Goal: Transaction & Acquisition: Book appointment/travel/reservation

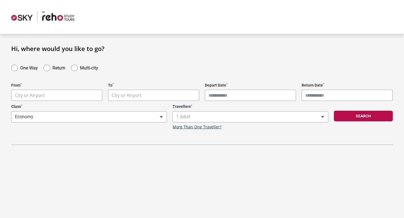
click at [67, 99] on body "**********" at bounding box center [202, 109] width 404 height 218
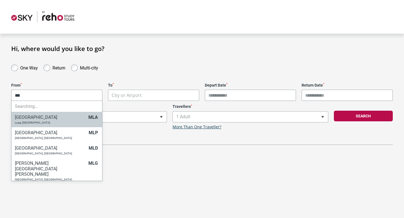
type input "****"
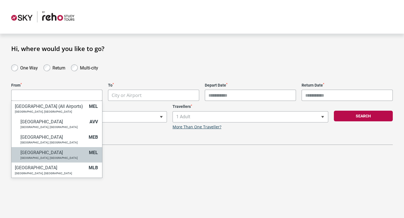
select select "MELA"
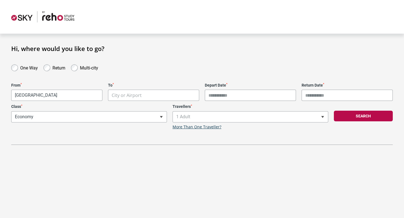
click at [134, 93] on body "**********" at bounding box center [202, 109] width 404 height 218
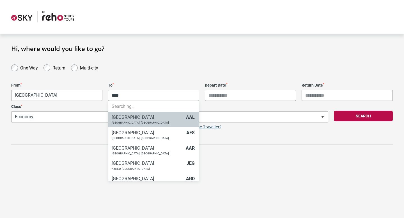
type input "*****"
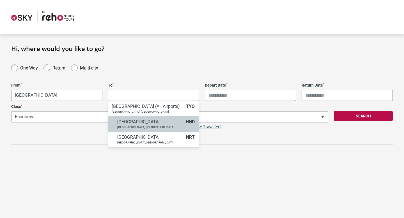
select select "HNDA"
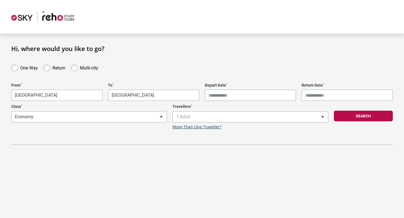
click at [234, 90] on input "Depart Date *" at bounding box center [250, 95] width 91 height 11
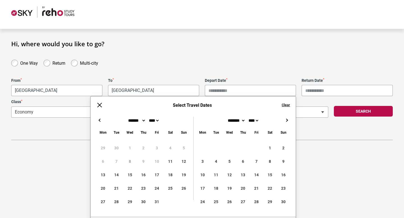
scroll to position [19, 0]
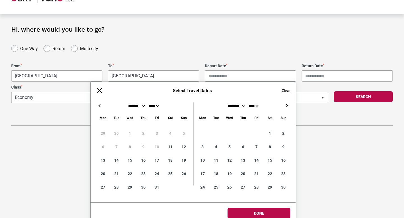
click at [284, 106] on button "→" at bounding box center [286, 105] width 7 height 7
type input "**********"
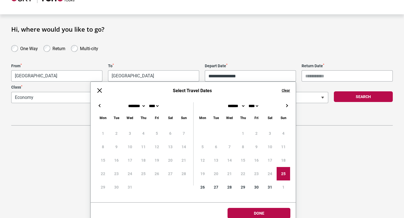
click at [334, 81] on input "Return Date *" at bounding box center [347, 75] width 91 height 11
click at [326, 77] on input "Return Date *" at bounding box center [347, 75] width 91 height 11
click at [287, 108] on button "→" at bounding box center [286, 105] width 7 height 7
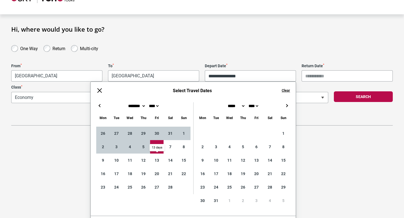
type input "**********"
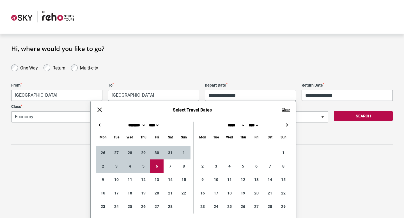
click at [286, 45] on div "**********" at bounding box center [202, 95] width 404 height 100
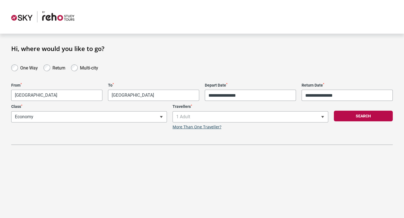
click at [230, 119] on span "1 Adult" at bounding box center [250, 117] width 155 height 11
click at [377, 116] on button "Search" at bounding box center [363, 116] width 59 height 11
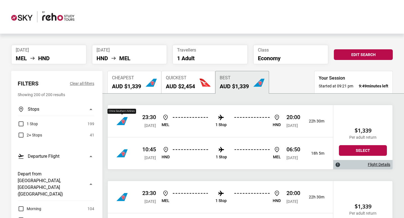
click at [128, 123] on div at bounding box center [126, 121] width 21 height 11
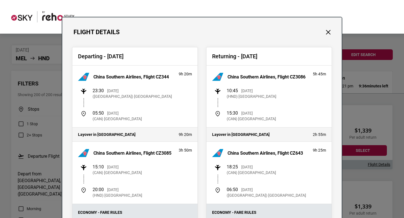
click at [331, 24] on div "Flight Details" at bounding box center [202, 26] width 280 height 19
click at [328, 33] on button "Close" at bounding box center [328, 32] width 7 height 7
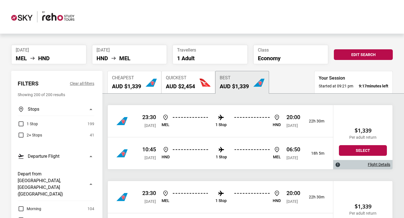
click at [180, 84] on h2 "AUD $2,454" at bounding box center [180, 86] width 29 height 7
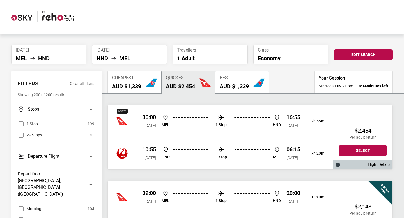
click at [120, 123] on img "China Southern Airlines" at bounding box center [121, 121] width 11 height 11
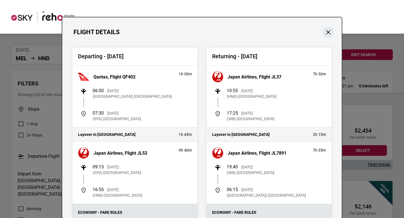
click at [330, 33] on button "Close" at bounding box center [328, 32] width 7 height 7
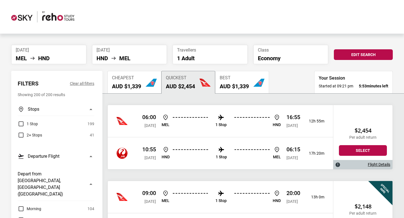
click at [265, 80] on img "button" at bounding box center [258, 82] width 11 height 11
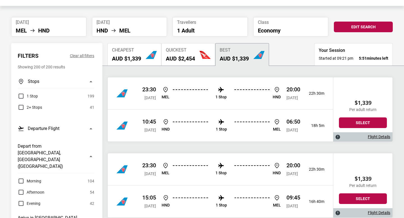
scroll to position [27, 0]
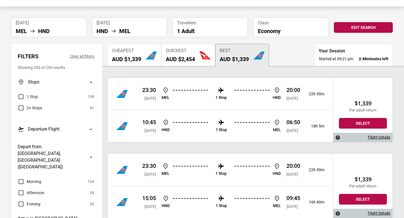
click at [184, 55] on div "Quickest AUD $2,454" at bounding box center [180, 55] width 29 height 14
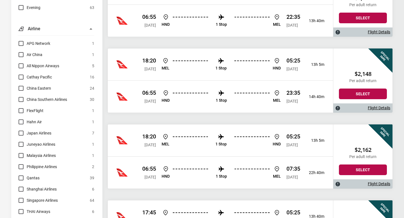
scroll to position [0, 0]
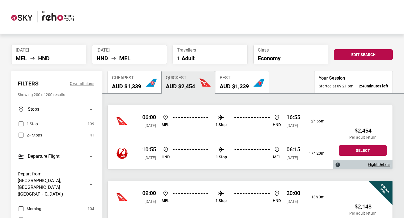
click at [134, 81] on div "Cheapest AUD $1,339" at bounding box center [126, 83] width 29 height 14
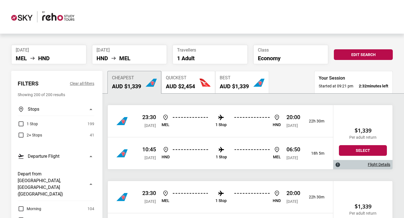
click at [36, 24] on header at bounding box center [202, 17] width 404 height 34
click at [51, 18] on img at bounding box center [42, 16] width 63 height 11
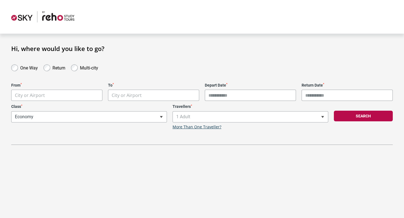
click at [73, 99] on body "**********" at bounding box center [202, 109] width 404 height 218
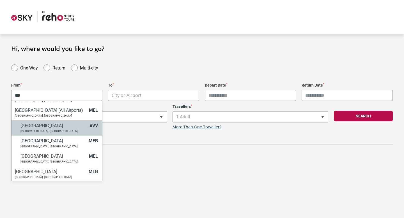
scroll to position [27, 0]
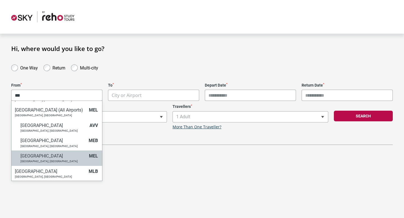
type input "***"
select select "MELA"
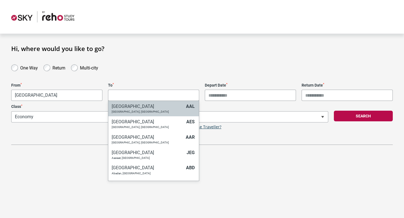
click at [131, 99] on body "**********" at bounding box center [202, 109] width 404 height 218
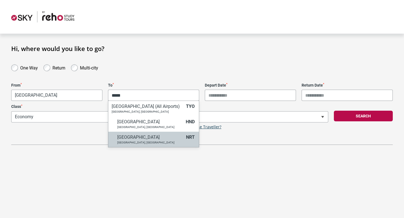
type input "*****"
select select "NRTA"
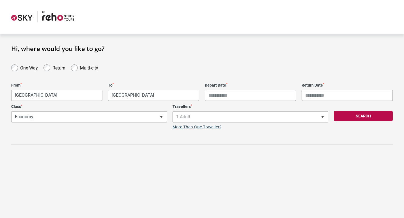
click at [214, 98] on input "Depart Date *" at bounding box center [250, 95] width 91 height 11
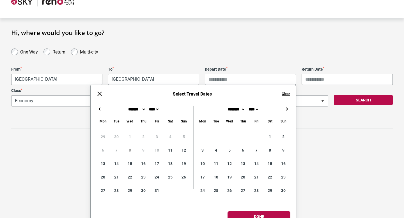
scroll to position [26, 0]
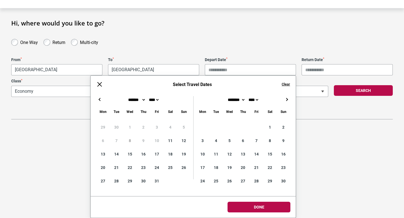
click at [289, 97] on div "← → ×" at bounding box center [193, 99] width 205 height 7
click at [287, 98] on button "→" at bounding box center [286, 99] width 7 height 7
type input "**********"
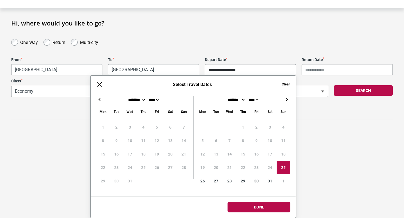
click at [287, 95] on div "******* ******** ***** ***** *** **** **** ****** ********* ******* ******** **…" at bounding box center [193, 142] width 205 height 109
click at [287, 99] on button "→" at bounding box center [286, 99] width 7 height 7
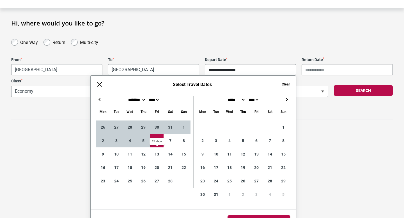
type input "**********"
click at [236, 46] on div "**********" at bounding box center [202, 69] width 404 height 100
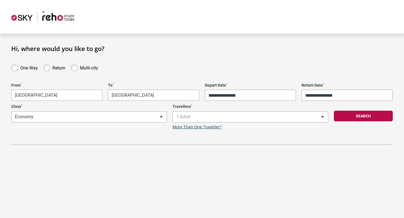
click at [204, 116] on span "1 Adult" at bounding box center [250, 117] width 155 height 11
click at [355, 111] on div "Search" at bounding box center [363, 116] width 65 height 25
click at [354, 115] on button "Search" at bounding box center [363, 116] width 59 height 11
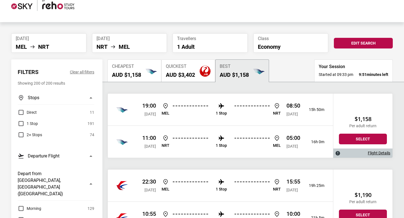
scroll to position [12, 0]
click at [287, 110] on div "08:50 [DATE]" at bounding box center [294, 109] width 14 height 15
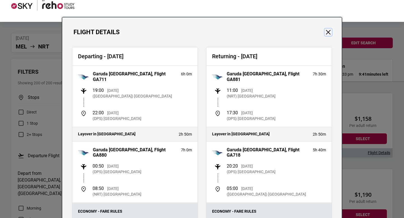
click at [327, 30] on button "Close" at bounding box center [328, 32] width 7 height 7
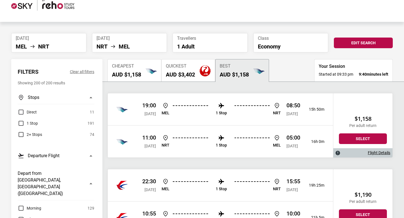
scroll to position [66, 0]
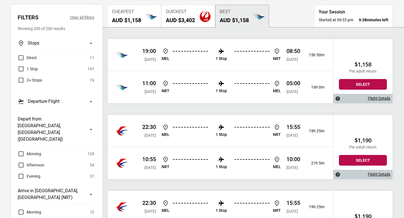
click at [199, 24] on button "Quickest AUD $3,402" at bounding box center [188, 16] width 54 height 22
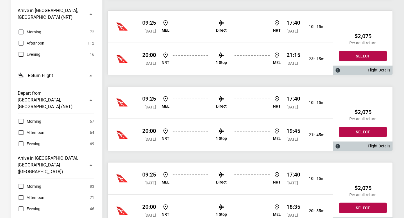
scroll to position [0, 0]
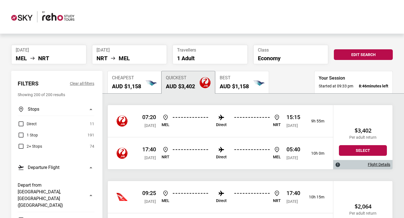
click at [39, 128] on div "Direct 11 1 Stop 191 2+ Stops 74" at bounding box center [56, 135] width 77 height 29
click at [34, 126] on span "Direct" at bounding box center [32, 124] width 10 height 7
click at [52, 64] on li "[DATE] [PERSON_NAME] NRT" at bounding box center [48, 54] width 75 height 19
click at [55, 59] on ul "[PERSON_NAME] NRT" at bounding box center [49, 58] width 66 height 7
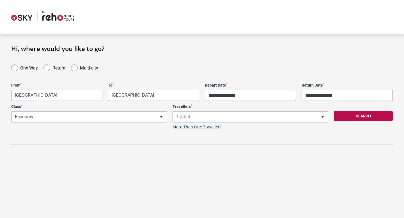
click at [151, 100] on body "**********" at bounding box center [202, 109] width 404 height 218
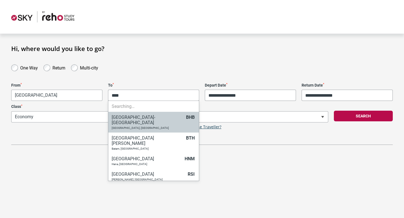
type input "*****"
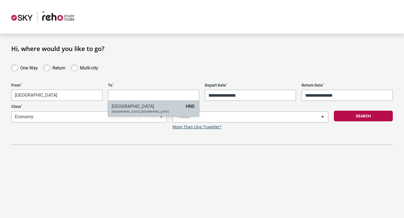
select select "HNDA"
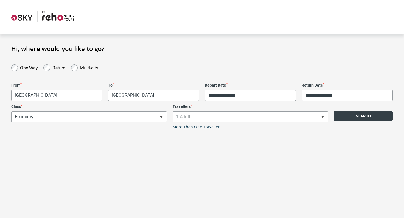
click at [369, 116] on button "Search" at bounding box center [363, 116] width 59 height 11
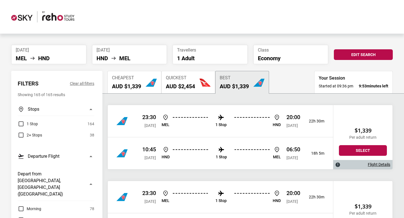
click at [33, 121] on span "1 Stop" at bounding box center [32, 124] width 11 height 7
click at [28, 125] on span "1 Stop" at bounding box center [32, 124] width 11 height 7
click at [30, 124] on span "1 Stop" at bounding box center [32, 124] width 11 height 7
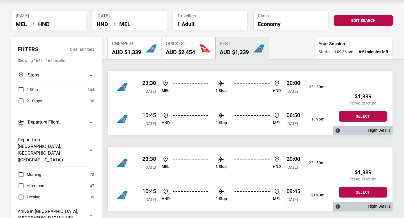
scroll to position [60, 0]
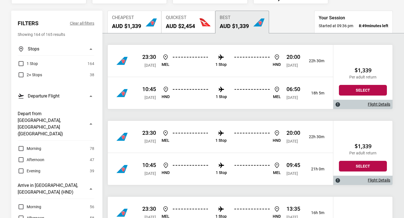
click at [38, 145] on span "Morning" at bounding box center [34, 148] width 15 height 7
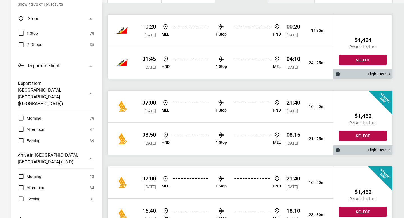
scroll to position [97, 0]
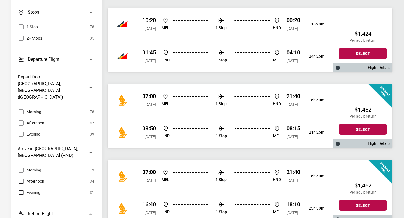
click at [34, 167] on span "Morning" at bounding box center [34, 170] width 15 height 7
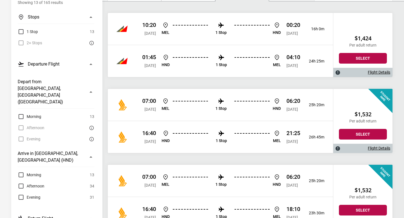
click at [129, 109] on div at bounding box center [126, 104] width 21 height 11
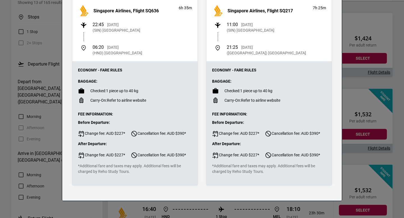
scroll to position [0, 0]
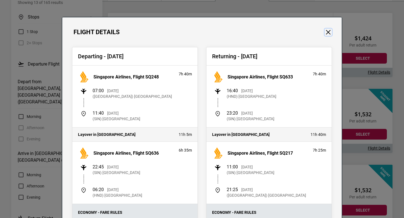
click at [329, 33] on button "Close" at bounding box center [328, 32] width 7 height 7
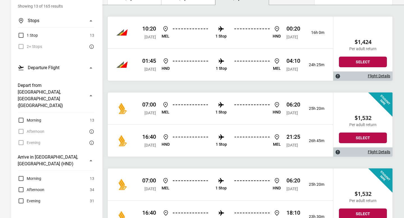
scroll to position [87, 0]
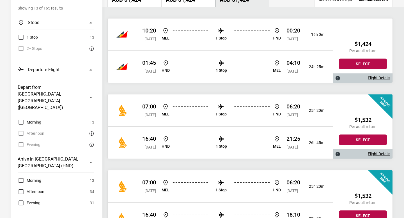
click at [275, 43] on div "10:20 [DATE] [PERSON_NAME] 1 Stop HND 00:20 [DATE] 16h 0m" at bounding box center [220, 35] width 225 height 32
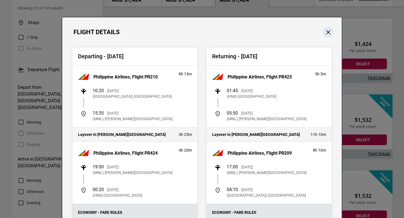
click at [330, 33] on button "Close" at bounding box center [328, 32] width 7 height 7
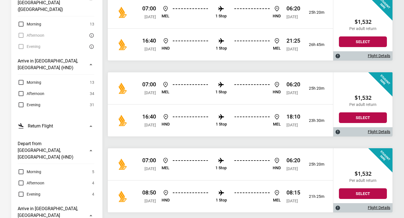
scroll to position [187, 0]
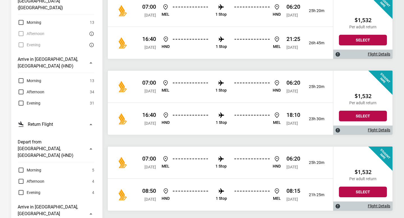
click at [290, 91] on span "[DATE]" at bounding box center [293, 91] width 12 height 4
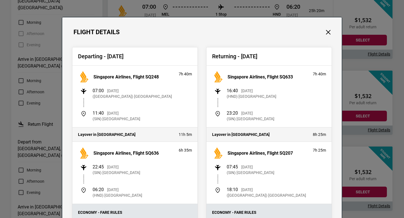
click at [333, 31] on div "Flight Details" at bounding box center [202, 26] width 280 height 19
click at [328, 35] on button "Close" at bounding box center [328, 32] width 7 height 7
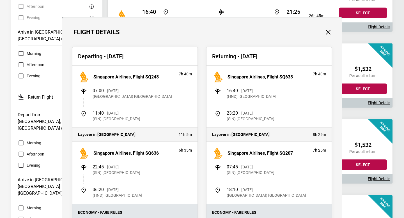
scroll to position [243, 0]
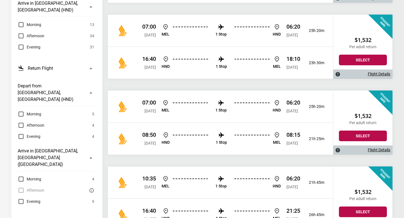
click at [287, 102] on p "06:20" at bounding box center [294, 102] width 14 height 7
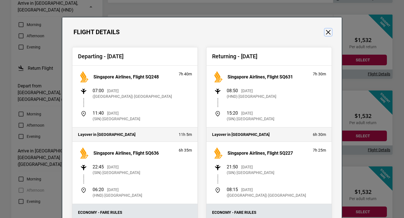
click at [325, 29] on button "Close" at bounding box center [328, 32] width 7 height 7
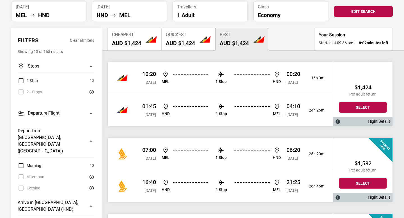
scroll to position [85, 0]
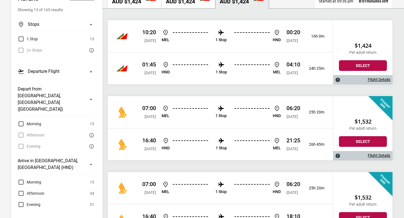
click at [36, 121] on span "Morning" at bounding box center [34, 124] width 15 height 7
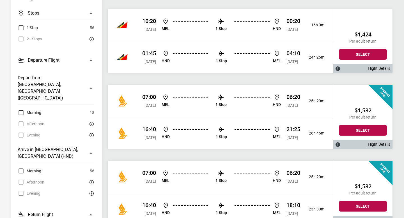
scroll to position [97, 0]
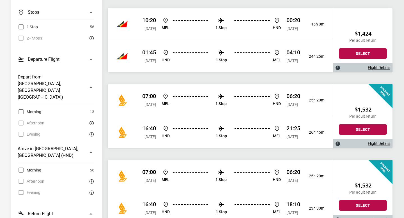
click at [144, 100] on div "07:00 [DATE]" at bounding box center [149, 100] width 14 height 15
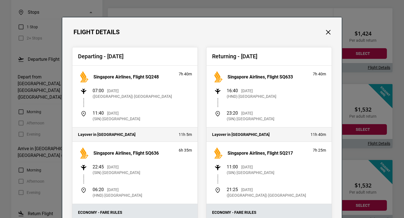
click at [54, 101] on div "Flight Details Departing - [DATE] Singapore Airlines, Flight SQ248 7h 40m 07:00…" at bounding box center [202, 109] width 404 height 218
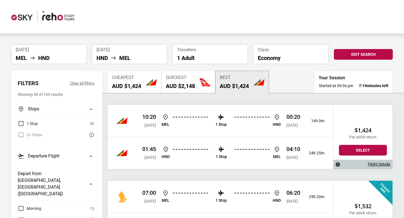
scroll to position [0, 0]
click at [72, 47] on li "[DATE] [PERSON_NAME]" at bounding box center [48, 54] width 75 height 19
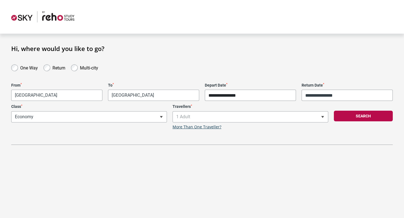
click at [217, 97] on input "**********" at bounding box center [250, 95] width 91 height 11
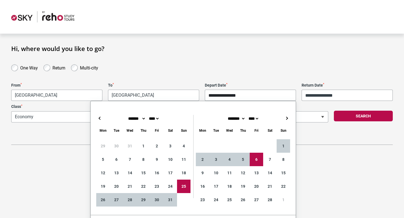
type input "**********"
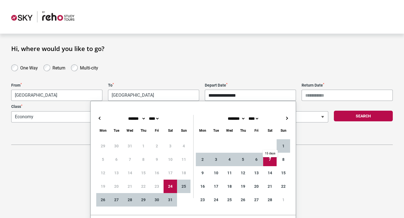
type input "**********"
click at [338, 141] on div "**********" at bounding box center [202, 104] width 382 height 82
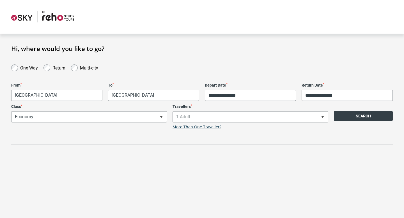
click at [353, 117] on button "Search" at bounding box center [363, 116] width 59 height 11
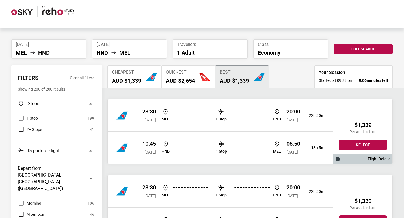
scroll to position [6, 0]
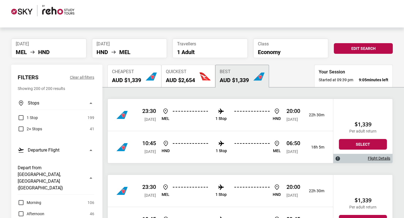
click at [236, 119] on ul "[PERSON_NAME] 1 Stop HND" at bounding box center [221, 115] width 119 height 14
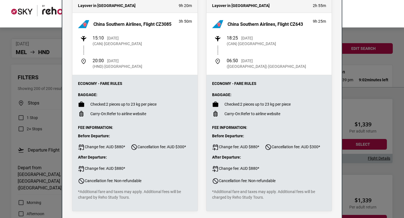
scroll to position [0, 0]
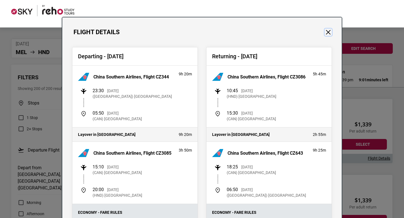
click at [330, 33] on button "Close" at bounding box center [328, 32] width 7 height 7
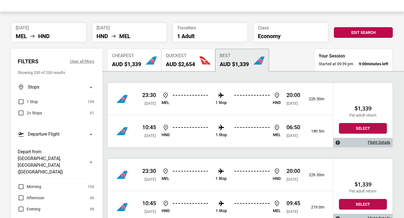
scroll to position [57, 0]
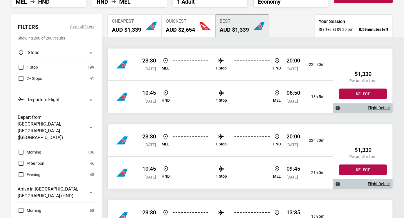
click at [199, 34] on button "Quickest AUD $2,654" at bounding box center [188, 25] width 54 height 22
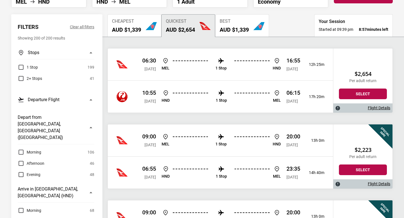
click at [223, 30] on h2 "AUD $1,339" at bounding box center [234, 29] width 29 height 7
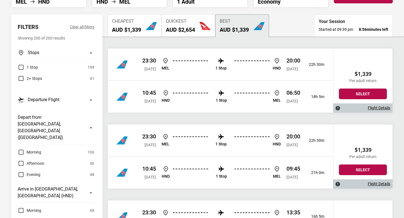
click at [205, 28] on img "button" at bounding box center [205, 25] width 11 height 11
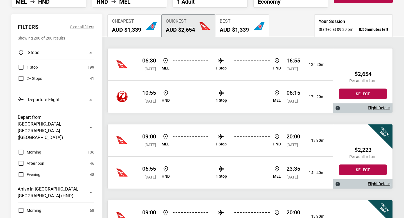
click at [203, 64] on ul "[PERSON_NAME] 1 Stop HND" at bounding box center [221, 65] width 119 height 14
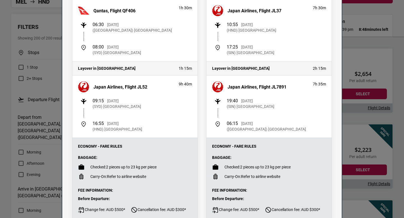
scroll to position [0, 0]
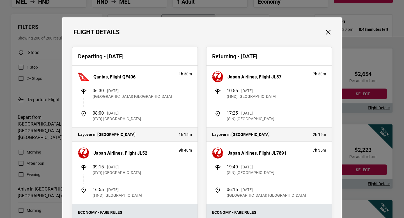
click at [326, 37] on div "Departing - [DATE] Qantas, Flight QF406 1h 30m 06:30 [DATE] ([GEOGRAPHIC_DATA])…" at bounding box center [202, 196] width 280 height 320
click at [327, 33] on button "Close" at bounding box center [328, 32] width 7 height 7
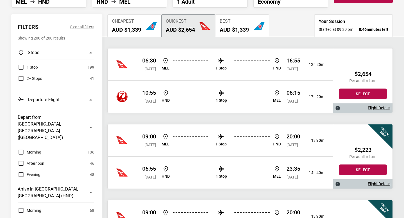
click at [237, 165] on div "06:55 [DATE] HND 1 Stop [PERSON_NAME] 23:35 [DATE] 14h 40m" at bounding box center [220, 173] width 225 height 32
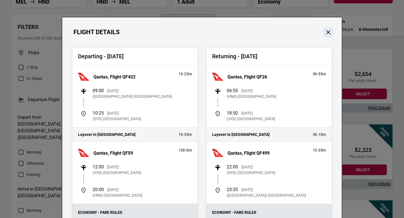
click at [329, 31] on button "Close" at bounding box center [328, 32] width 7 height 7
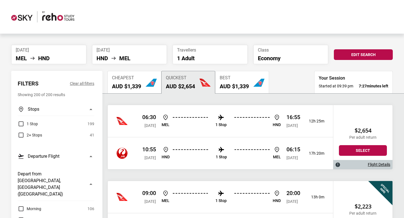
click at [229, 86] on h2 "AUD $1,339" at bounding box center [234, 86] width 29 height 7
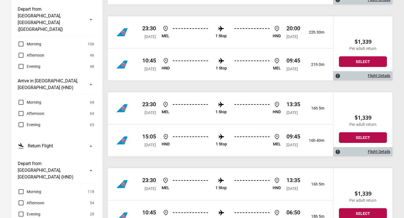
scroll to position [191, 0]
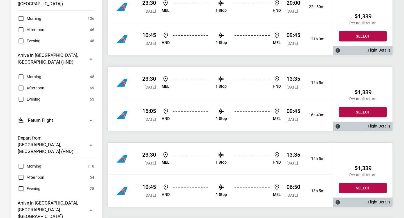
click at [227, 82] on li "1 Stop" at bounding box center [221, 83] width 11 height 14
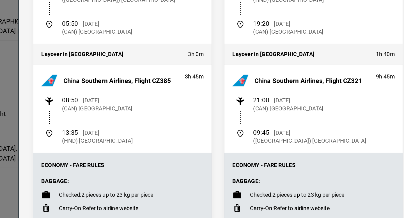
scroll to position [25, 0]
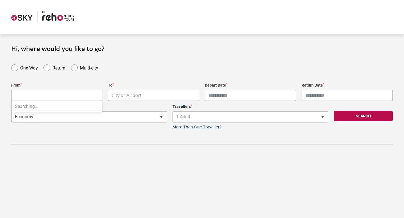
click at [77, 96] on body "**********" at bounding box center [202, 109] width 404 height 218
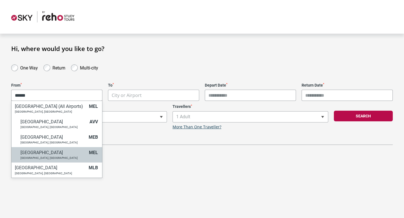
type input "******"
select select "MELA"
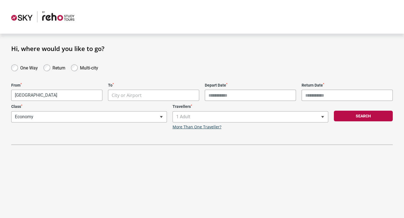
click at [157, 92] on body "**********" at bounding box center [202, 109] width 404 height 218
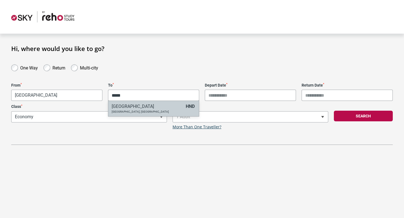
type input "*****"
select select "HNDA"
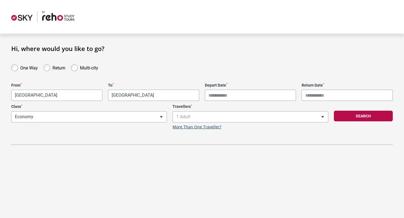
click at [223, 98] on input "Depart Date *" at bounding box center [250, 95] width 91 height 11
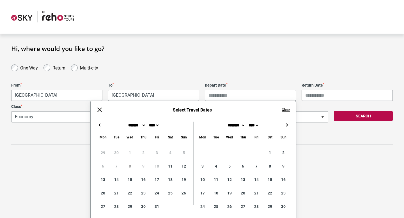
scroll to position [26, 0]
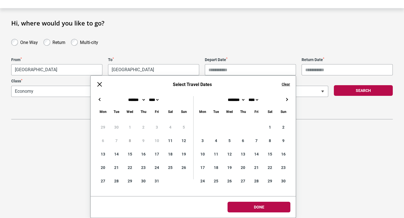
click at [287, 100] on button "→" at bounding box center [286, 99] width 7 height 7
type input "**********"
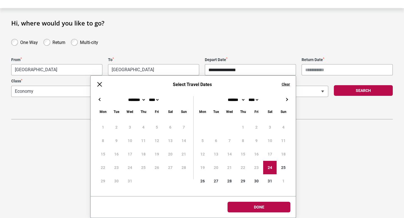
click at [286, 101] on button "→" at bounding box center [286, 99] width 7 height 7
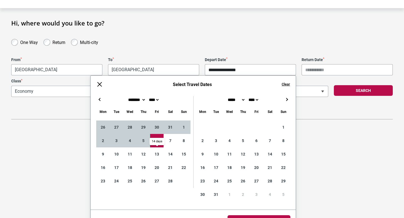
type input "**********"
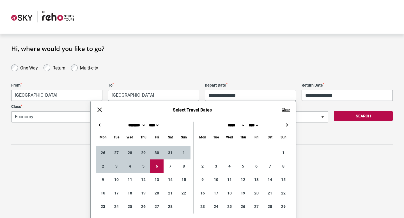
click at [363, 106] on div "**********" at bounding box center [202, 104] width 382 height 82
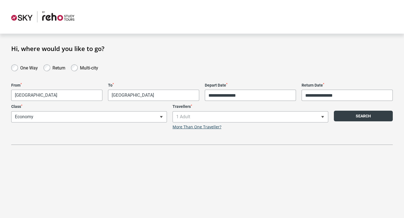
click at [364, 117] on button "Search" at bounding box center [363, 116] width 59 height 11
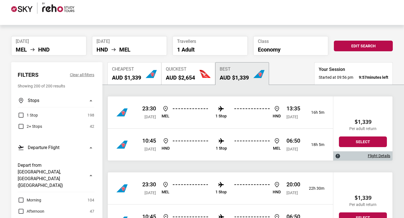
scroll to position [9, 0]
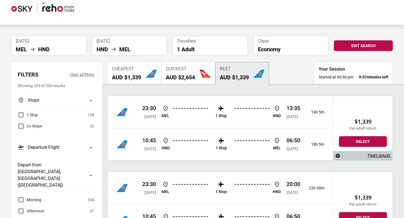
click at [294, 108] on p "13:35" at bounding box center [294, 108] width 14 height 7
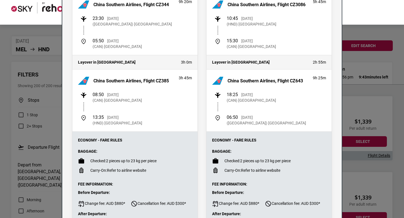
scroll to position [11, 0]
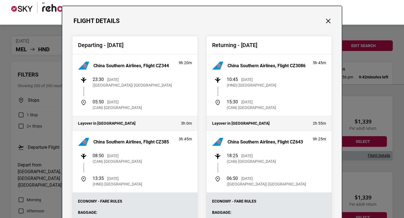
click at [27, 118] on div "Flight Details Departing - Sat, 24 Jan 2026 China Southern Airlines, Flight CZ3…" at bounding box center [202, 109] width 404 height 218
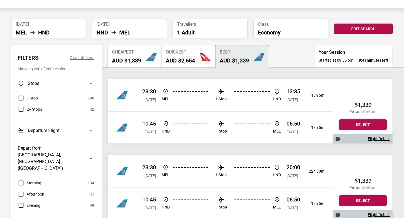
scroll to position [53, 0]
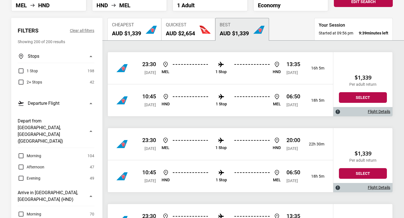
click at [216, 72] on li "1 Stop" at bounding box center [221, 68] width 11 height 14
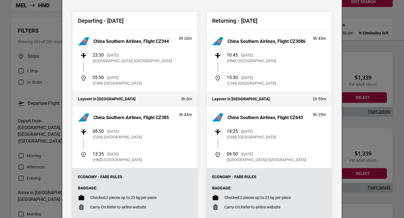
scroll to position [37, 0]
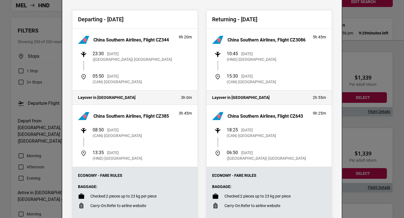
click at [404, 86] on div "Flight Details Departing - Sat, 24 Jan 2026 China Southern Airlines, Flight CZ3…" at bounding box center [202, 109] width 404 height 218
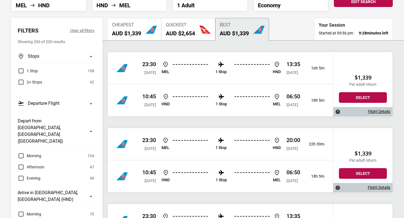
click at [274, 152] on div "23:30 Sat, 24 Jan 2026 MEL 1 Stop HND 20:00 Sun, 25 Jan 2026 22h 30m" at bounding box center [220, 144] width 225 height 32
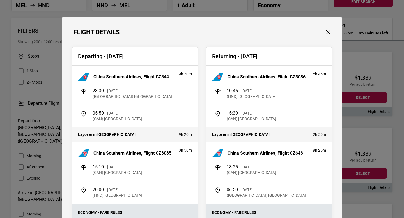
click at [363, 72] on div "Flight Details Departing - Sat, 24 Jan 2026 China Southern Airlines, Flight CZ3…" at bounding box center [202, 109] width 404 height 218
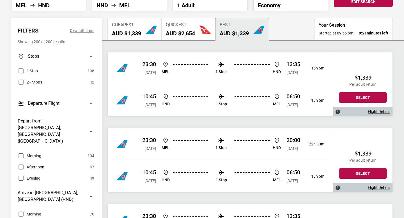
scroll to position [154, 0]
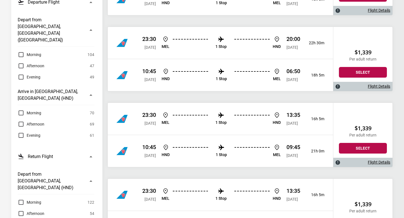
click at [282, 131] on div "23:30 Sat, 24 Jan 2026 MEL 1 Stop HND 13:35 Sun, 25 Jan 2026 16h 5m" at bounding box center [220, 119] width 225 height 32
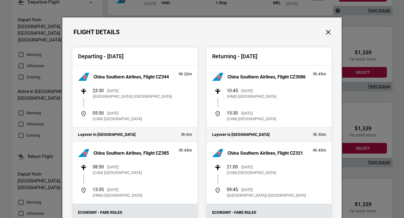
click at [361, 88] on div "Flight Details Departing - Sat, 24 Jan 2026 China Southern Airlines, Flight CZ3…" at bounding box center [202, 109] width 404 height 218
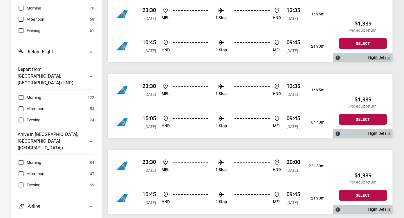
scroll to position [0, 0]
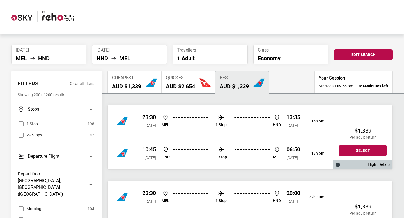
click at [37, 127] on span "1 Stop" at bounding box center [32, 124] width 11 height 7
click at [180, 85] on h2 "AUD $2,654" at bounding box center [180, 86] width 29 height 7
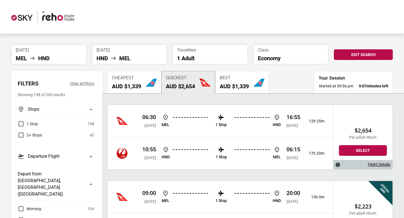
click at [187, 132] on div "06:30 Sat, 24 Jan 2026 MEL 1 Stop HND 16:55 Sat, 24 Jan 2026 12h 25m" at bounding box center [220, 121] width 225 height 32
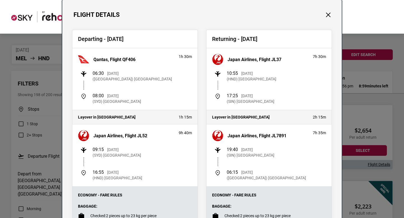
scroll to position [17, 0]
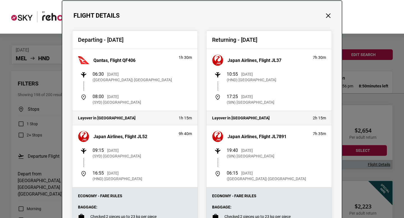
click at [30, 136] on div "Flight Details Departing - [DATE] Qantas, Flight QF406 1h 30m 06:30 [DATE] ([GE…" at bounding box center [202, 109] width 404 height 218
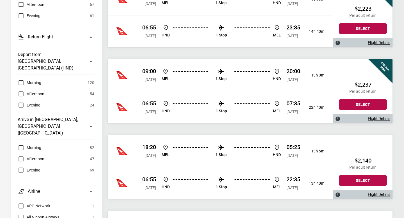
scroll to position [336, 0]
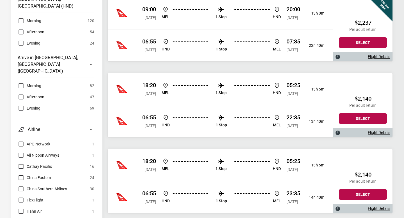
click at [194, 100] on div "18:20 Sat, 24 Jan 2026 MEL 1 Stop HND 05:25 Sun, 25 Jan 2026 13h 5m" at bounding box center [220, 89] width 225 height 32
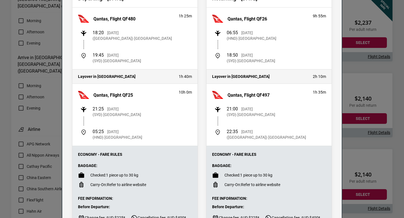
scroll to position [53, 0]
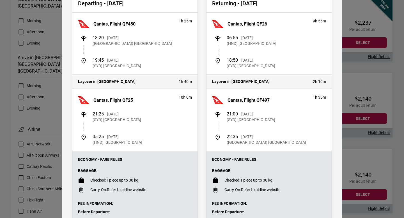
click at [199, 113] on div "Departing - Sat, 24 Jan 2026 Qantas, Flight QF480 1h 25m 18:20 Sat, 24 Jan 2026…" at bounding box center [135, 134] width 134 height 281
click at [362, 56] on div "Flight Details Departing - Sat, 24 Jan 2026 Qantas, Flight QF480 1h 25m 18:20 S…" at bounding box center [202, 109] width 404 height 218
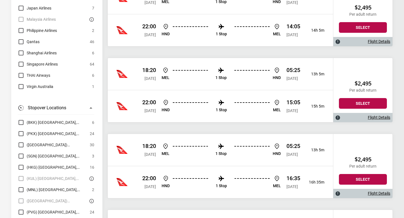
scroll to position [962, 0]
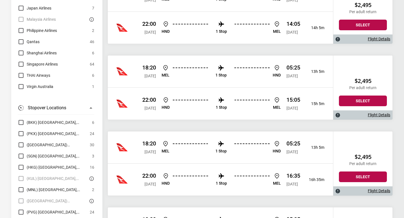
click at [289, 90] on div "22:00 Fri, 06 Feb 2026 HND 1 Stop MEL 15:05 Sat, 07 Feb 2026 15h 5m" at bounding box center [220, 104] width 225 height 32
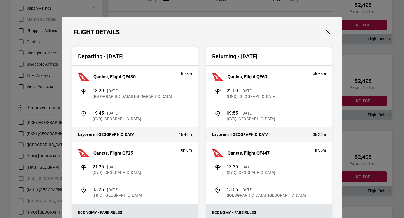
click at [371, 75] on div "Flight Details Departing - Sat, 24 Jan 2026 Qantas, Flight QF480 1h 25m 18:20 S…" at bounding box center [202, 109] width 404 height 218
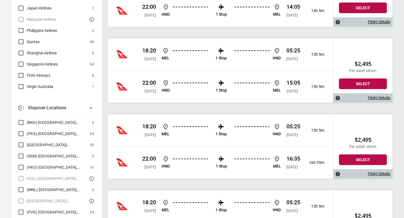
scroll to position [1058, 0]
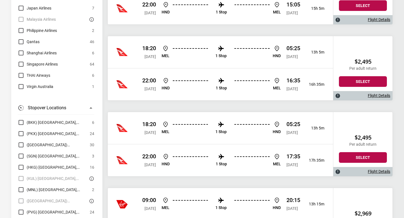
click at [280, 73] on div "22:00 Fri, 06 Feb 2026 HND 1 Stop MEL 16:35 Sat, 07 Feb 2026 16h 35m" at bounding box center [220, 84] width 225 height 32
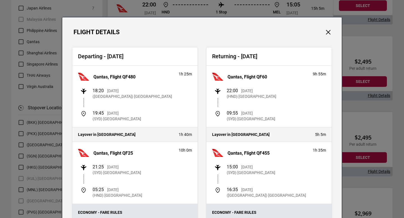
click at [352, 68] on div "Flight Details Departing - Sat, 24 Jan 2026 Qantas, Flight QF480 1h 25m 18:20 S…" at bounding box center [202, 109] width 404 height 218
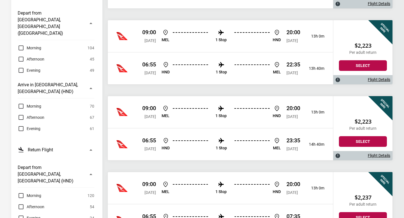
scroll to position [0, 0]
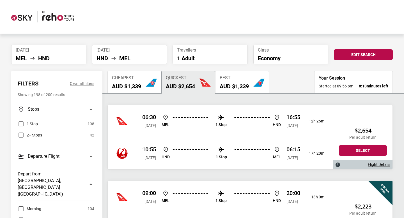
click at [270, 127] on div "06:30 Sat, 24 Jan 2026 MEL 1 Stop HND 16:55 Sat, 24 Jan 2026" at bounding box center [221, 121] width 158 height 15
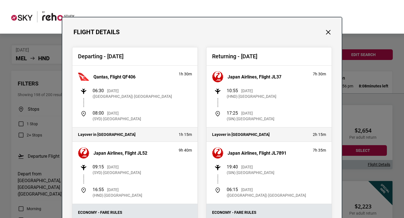
click at [362, 77] on div "Flight Details Departing - [DATE] Qantas, Flight QF406 1h 30m 06:30 [DATE] ([GE…" at bounding box center [202, 109] width 404 height 218
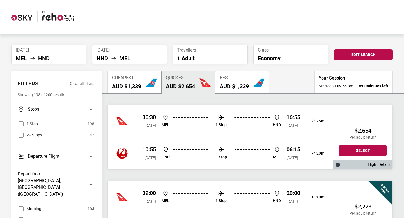
click at [81, 54] on li "Sat, 24 Jan 2026 MEL HND" at bounding box center [48, 54] width 75 height 19
click at [117, 57] on ul "HND MEL" at bounding box center [130, 58] width 66 height 7
click at [347, 58] on button "Edit Search" at bounding box center [363, 54] width 59 height 11
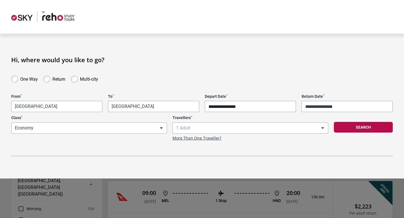
click at [221, 103] on input "**********" at bounding box center [250, 106] width 91 height 11
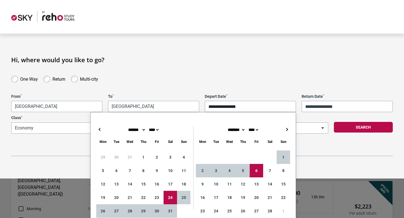
type input "**********"
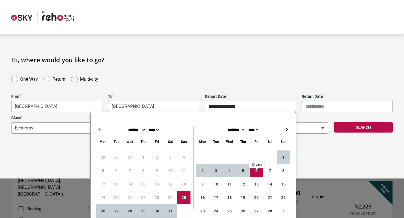
type input "**********"
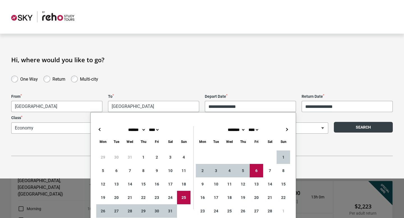
click at [360, 129] on button "Search" at bounding box center [363, 127] width 59 height 11
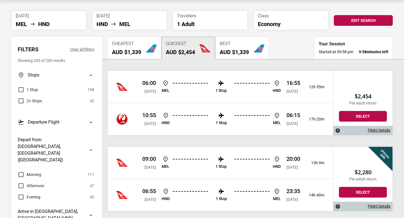
scroll to position [42, 0]
